Goal: Check status

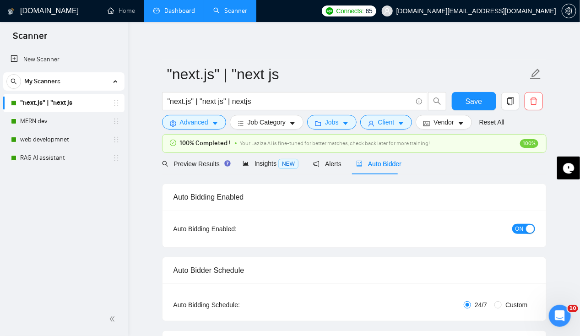
click at [177, 11] on link "Dashboard" at bounding box center [174, 11] width 42 height 8
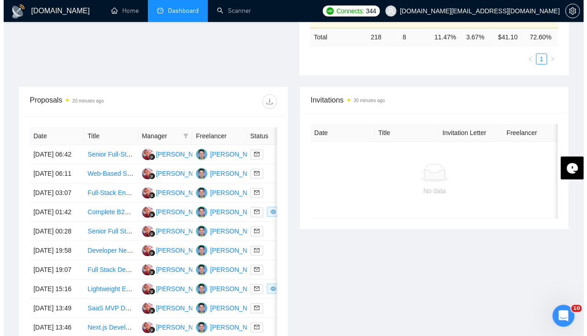
scroll to position [294, 0]
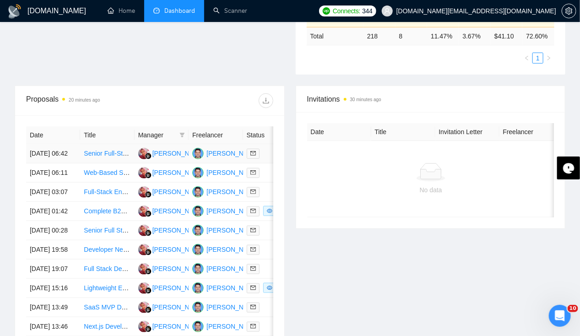
click at [47, 144] on td "[DATE] 06:42" at bounding box center [53, 153] width 54 height 19
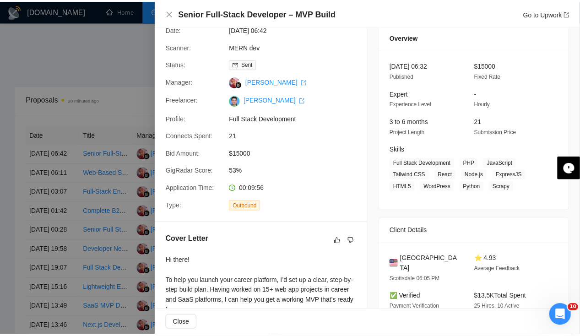
scroll to position [0, 0]
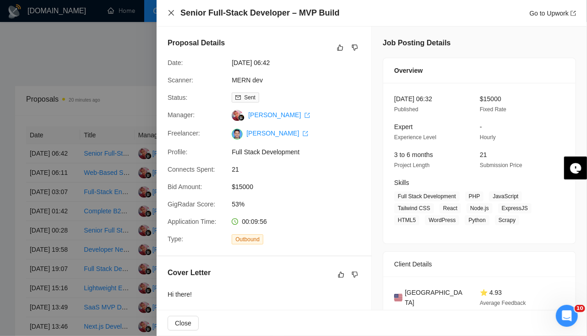
click at [170, 14] on icon "close" at bounding box center [170, 12] width 5 height 5
